Goal: Book appointment/travel/reservation

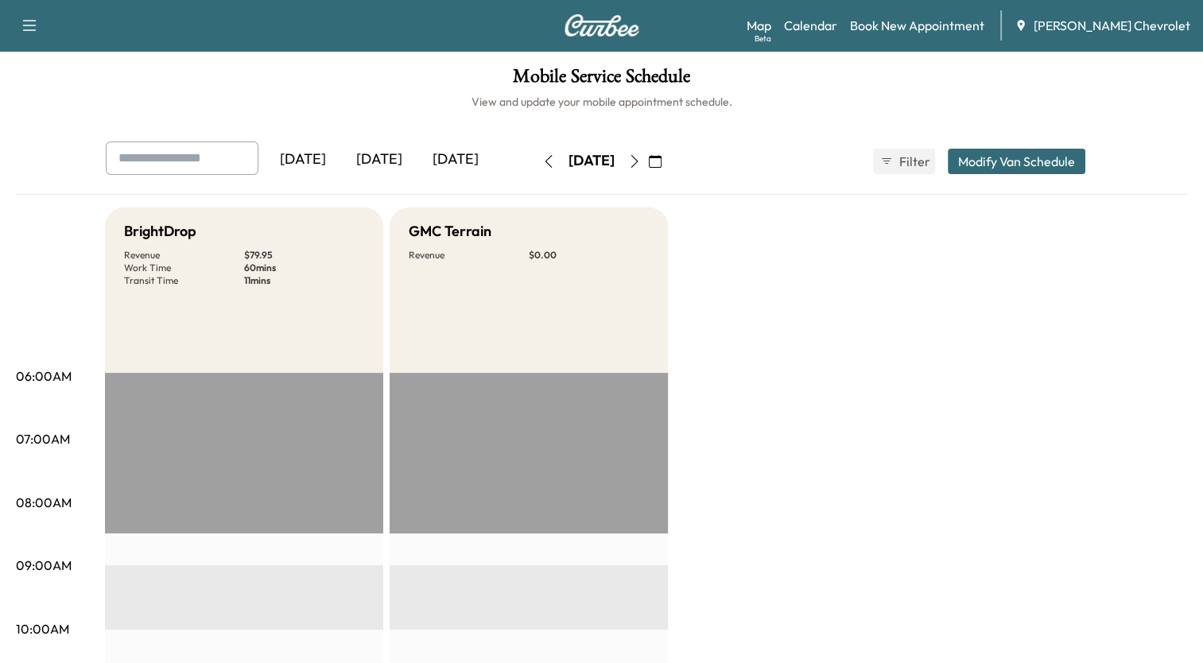
click at [661, 157] on icon "button" at bounding box center [655, 161] width 13 height 13
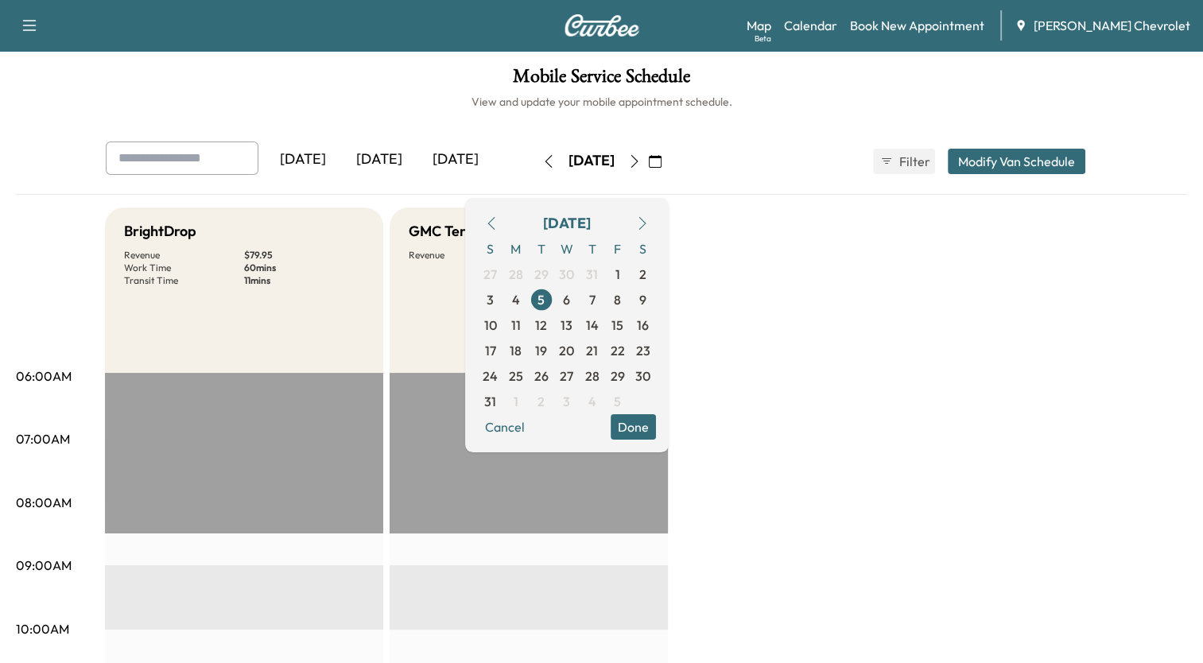
click at [649, 218] on icon "button" at bounding box center [642, 223] width 13 height 13
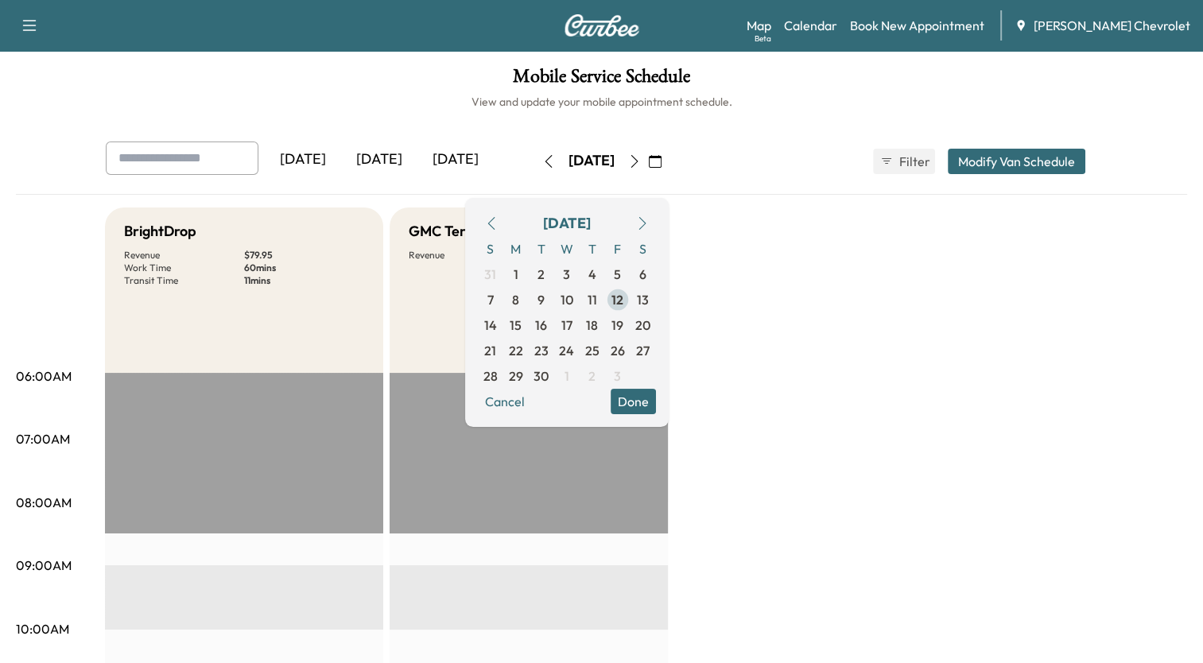
click at [623, 298] on span "12" at bounding box center [617, 299] width 12 height 19
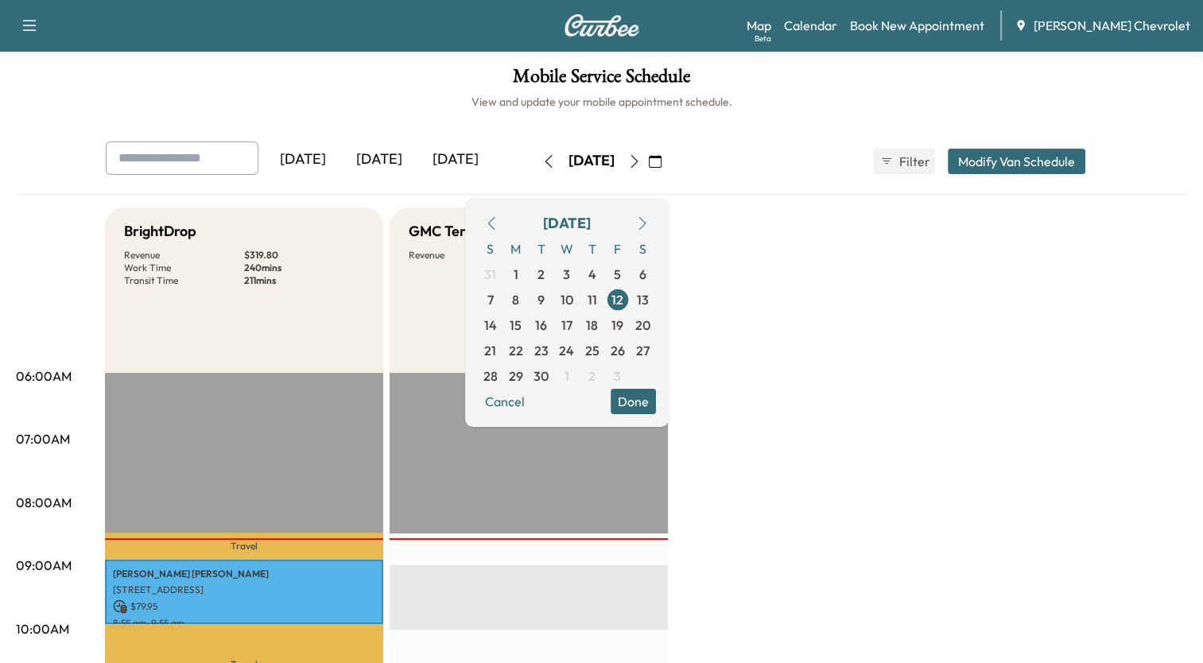
click at [656, 397] on button "Done" at bounding box center [632, 401] width 45 height 25
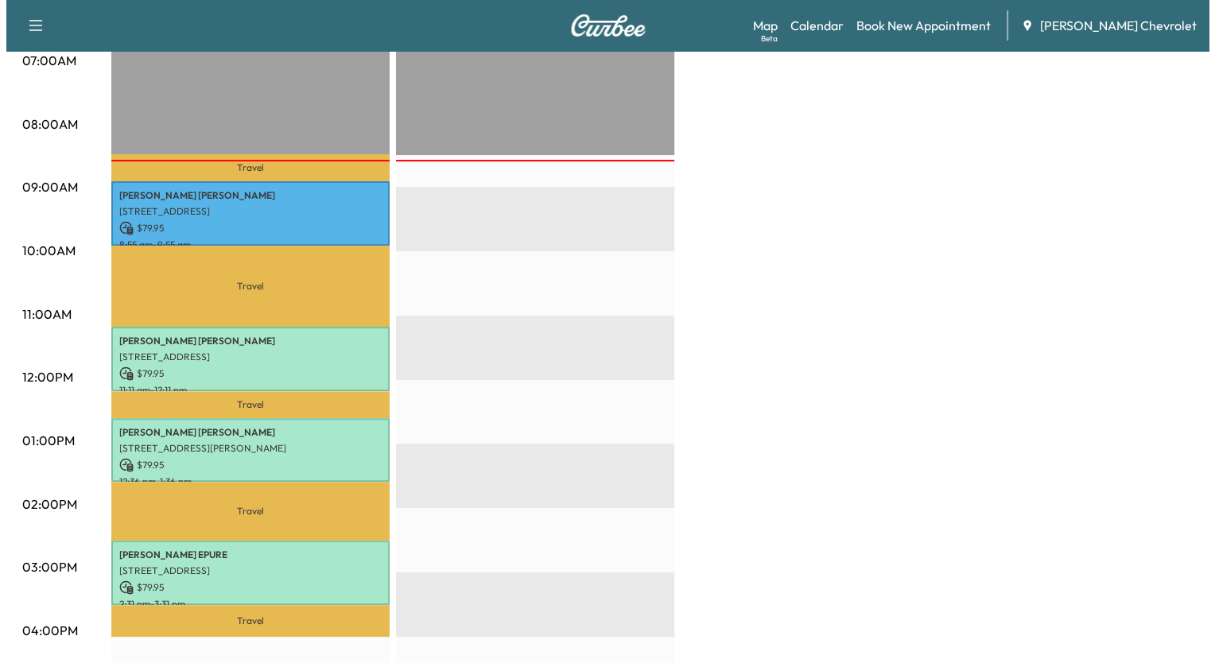
scroll to position [382, 0]
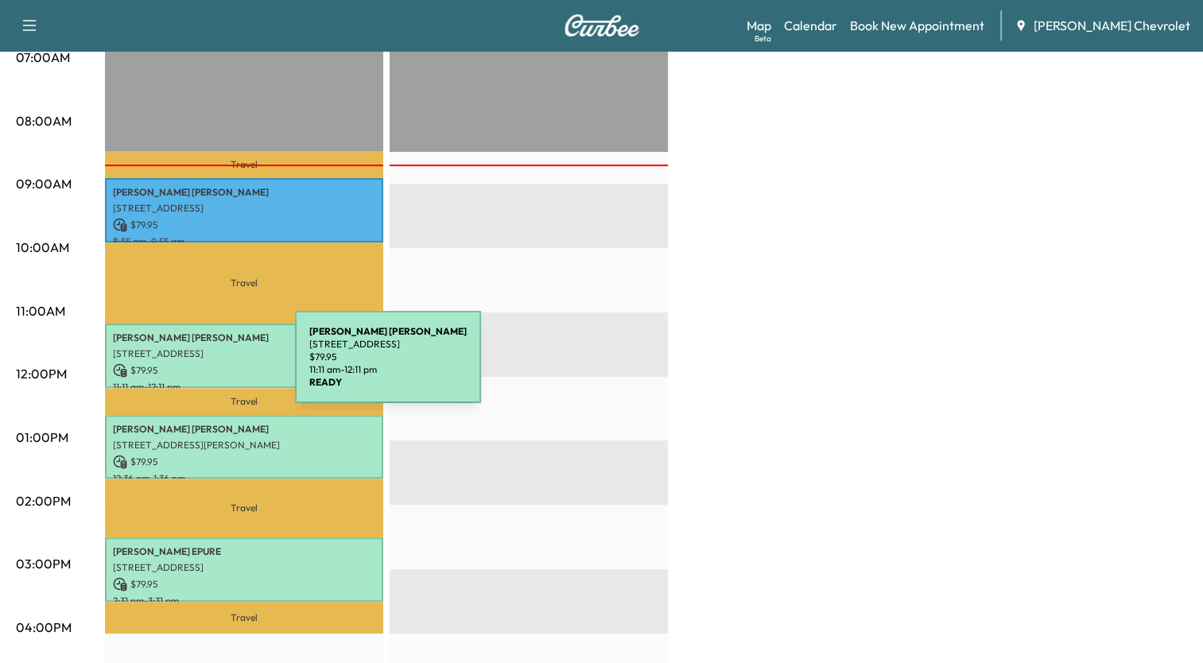
click at [176, 366] on p "$ 79.95" at bounding box center [244, 370] width 262 height 14
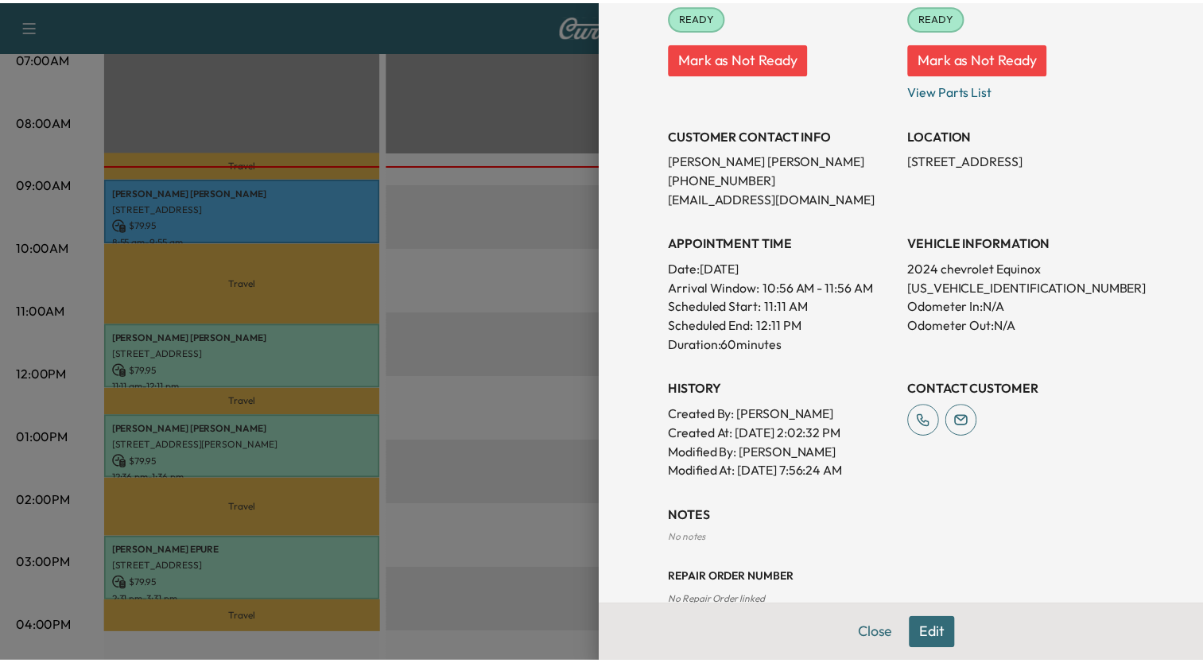
scroll to position [223, 0]
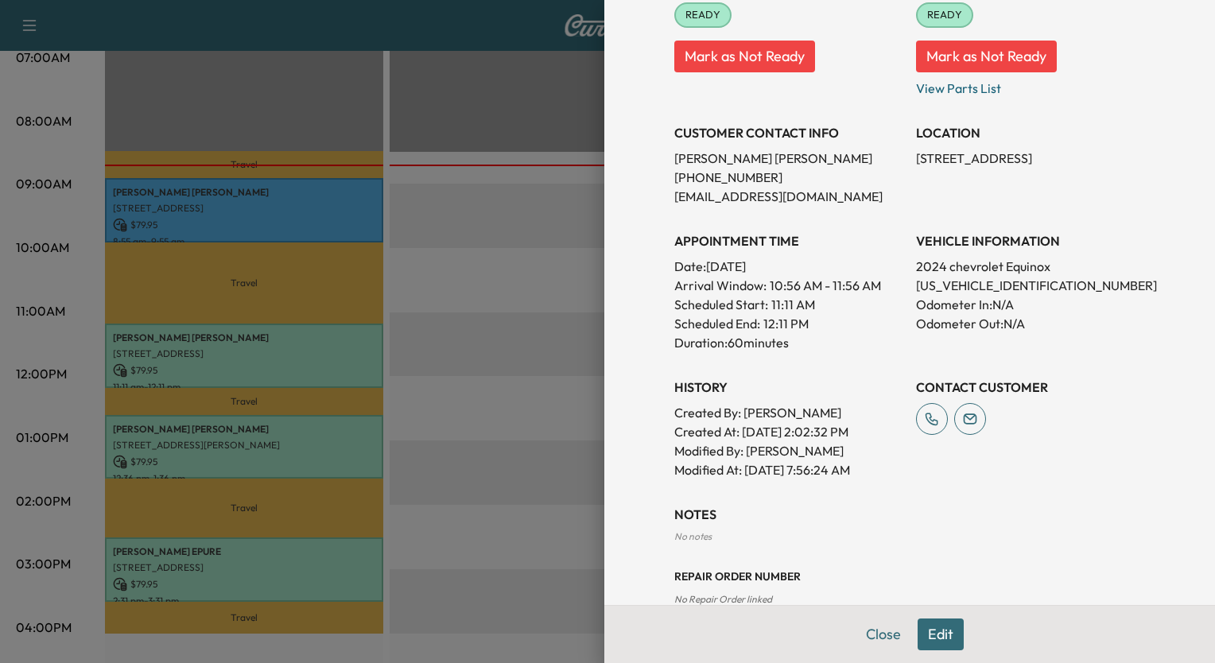
click at [544, 199] on div at bounding box center [607, 331] width 1215 height 663
